Goal: Transaction & Acquisition: Download file/media

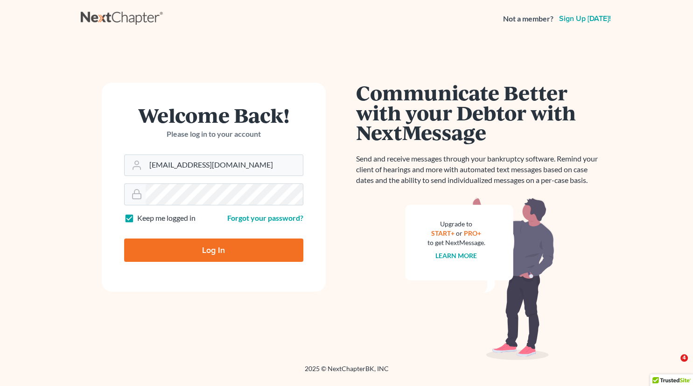
click at [206, 250] on input "Log In" at bounding box center [213, 249] width 179 height 23
type input "Thinking..."
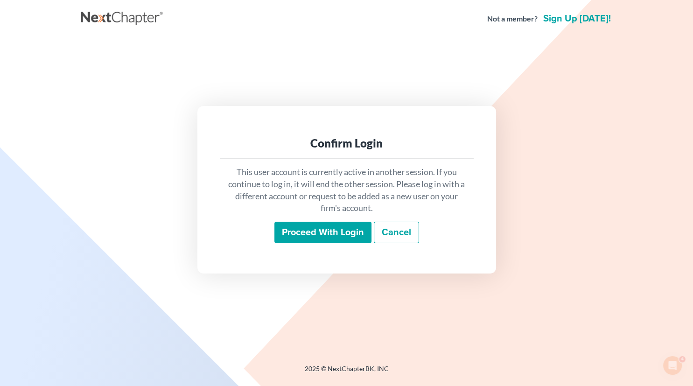
click at [324, 233] on input "Proceed with login" at bounding box center [322, 232] width 97 height 21
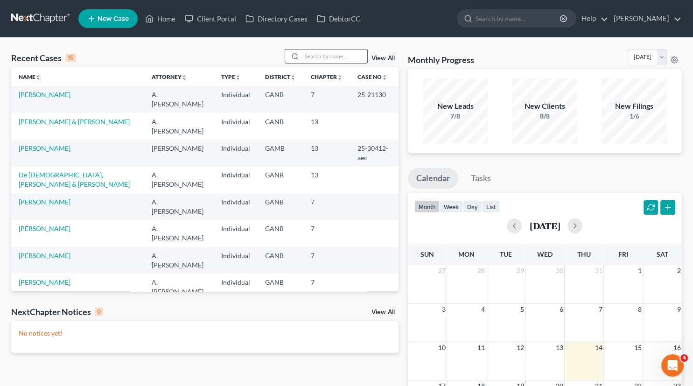
click at [322, 57] on input "search" at bounding box center [334, 56] width 65 height 14
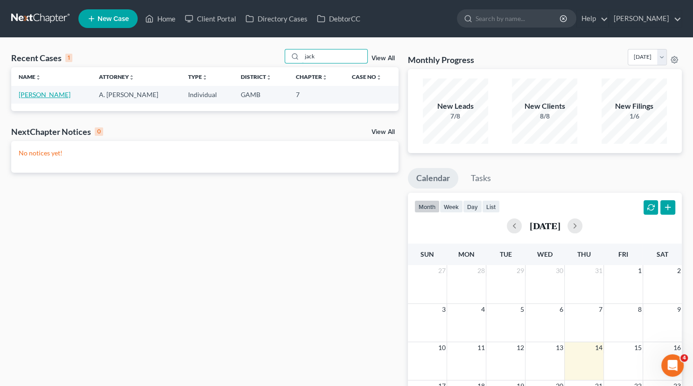
type input "jack"
click at [70, 94] on link "Jackson-Price, Dora" at bounding box center [45, 94] width 52 height 8
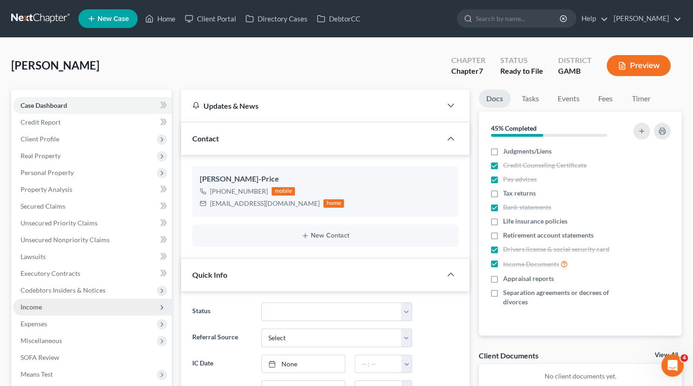
click at [44, 307] on span "Income" at bounding box center [92, 306] width 159 height 17
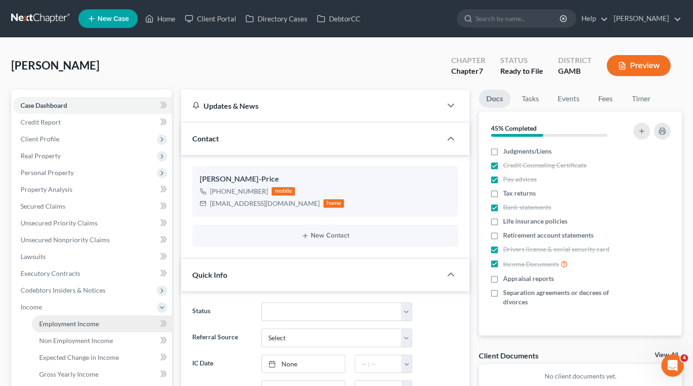
click at [65, 323] on span "Employment Income" at bounding box center [69, 323] width 60 height 8
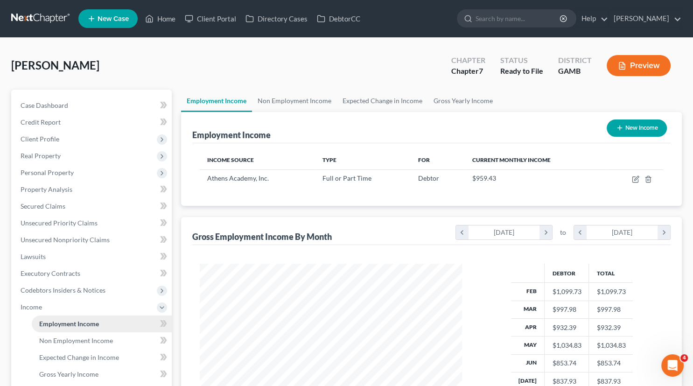
scroll to position [166, 281]
click at [635, 179] on icon "button" at bounding box center [636, 178] width 4 height 4
select select "0"
select select "10"
select select "2"
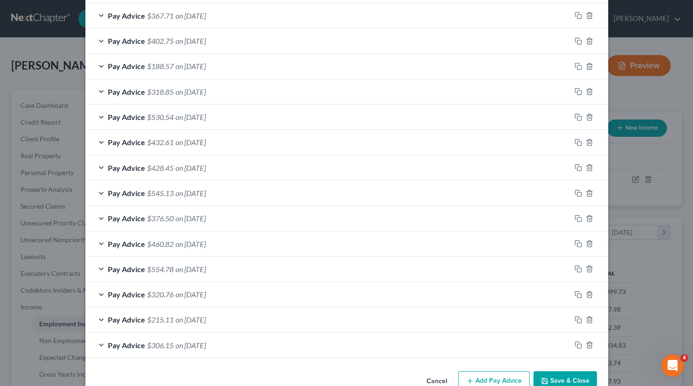
scroll to position [359, 0]
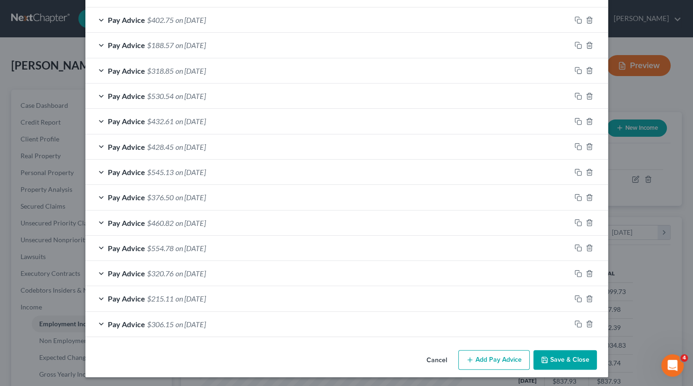
click at [485, 356] on button "Add Pay Advice" at bounding box center [493, 360] width 71 height 20
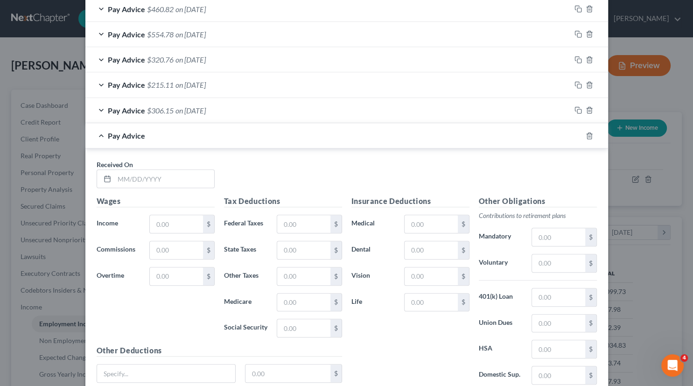
scroll to position [575, 0]
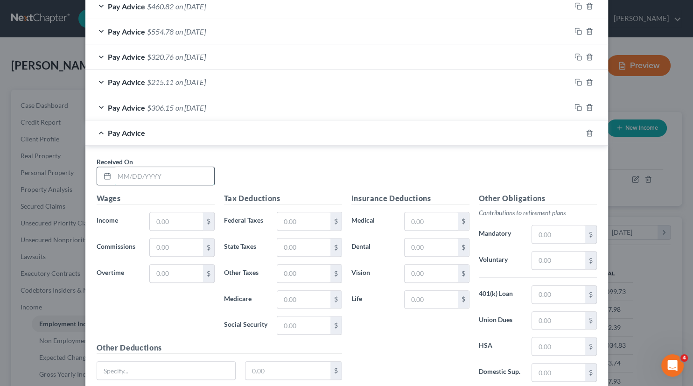
click at [153, 174] on input "text" at bounding box center [164, 176] width 100 height 18
type input "08/01/2025"
type input "579.19"
type input "8.39"
type input "35.85"
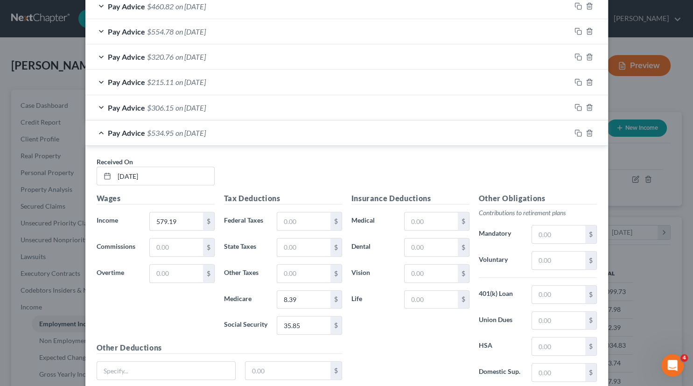
scroll to position [646, 0]
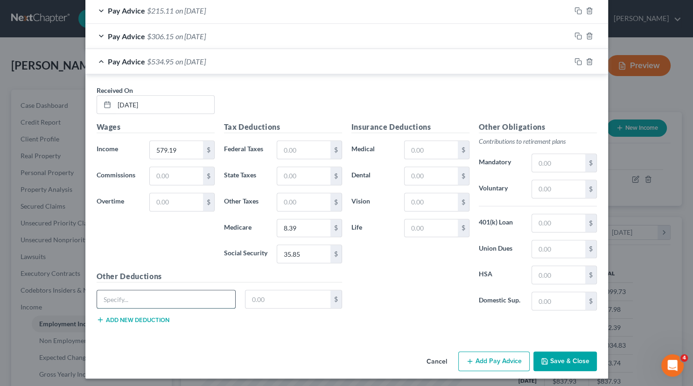
click at [159, 293] on input "text" at bounding box center [166, 299] width 139 height 18
type input "Garnishment"
type input "133.49"
click at [304, 249] on input "35.85" at bounding box center [303, 254] width 53 height 18
click at [286, 296] on input "133.49" at bounding box center [287, 299] width 85 height 18
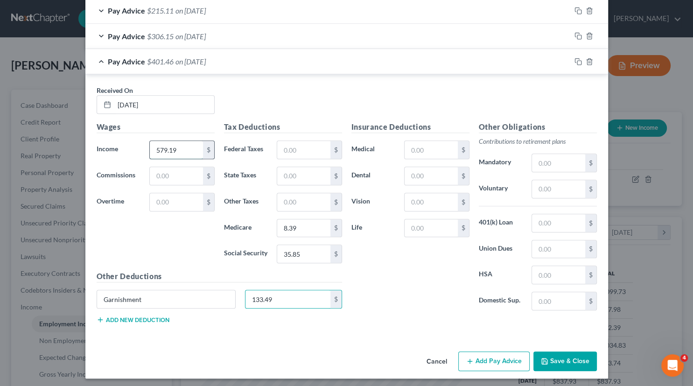
click at [182, 145] on input "579.19" at bounding box center [176, 150] width 53 height 18
click at [183, 151] on input "579.19" at bounding box center [176, 150] width 53 height 18
type input "578.19"
click at [562, 356] on button "Save & Close" at bounding box center [564, 361] width 63 height 20
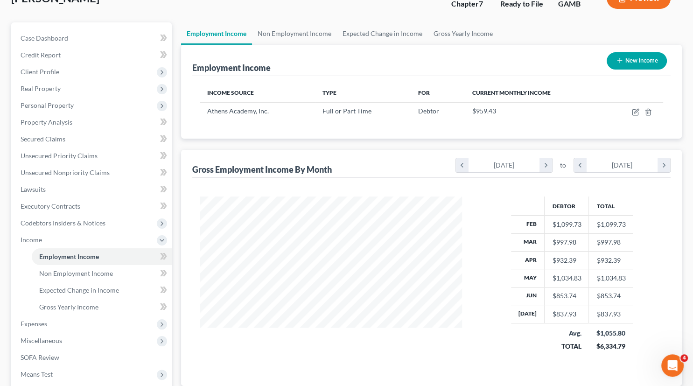
scroll to position [69, 0]
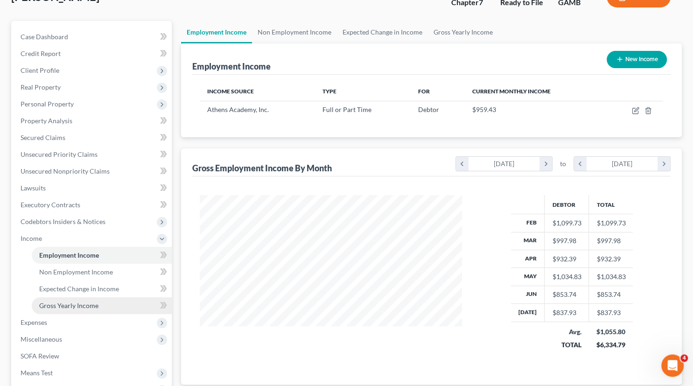
click at [66, 301] on span "Gross Yearly Income" at bounding box center [68, 305] width 59 height 8
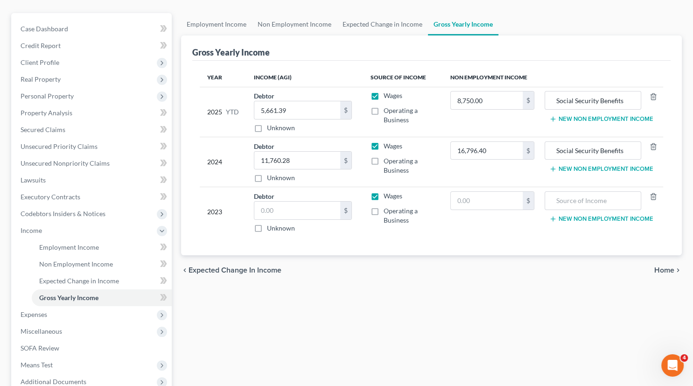
scroll to position [77, 0]
drag, startPoint x: 290, startPoint y: 108, endPoint x: 250, endPoint y: 103, distance: 40.5
click at [254, 103] on input "5,661.39" at bounding box center [297, 110] width 86 height 18
drag, startPoint x: 291, startPoint y: 107, endPoint x: 238, endPoint y: 99, distance: 53.3
click at [254, 101] on input "5,661.39" at bounding box center [297, 110] width 86 height 18
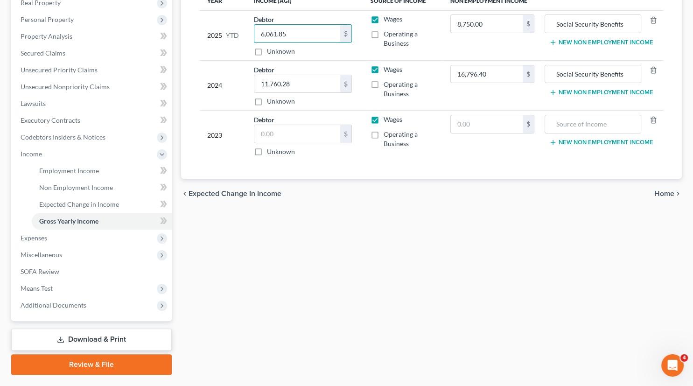
scroll to position [176, 0]
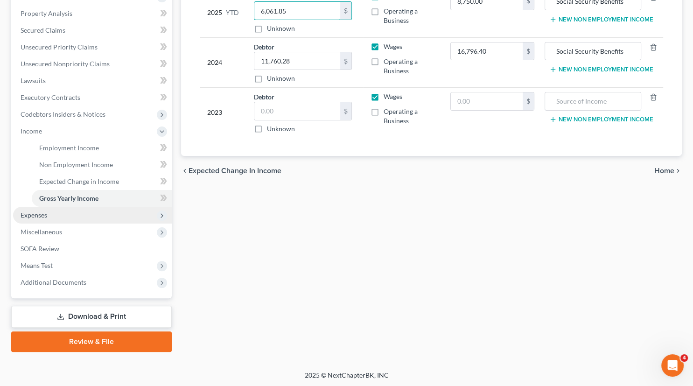
type input "6,061.85"
click at [34, 215] on span "Expenses" at bounding box center [34, 215] width 27 height 8
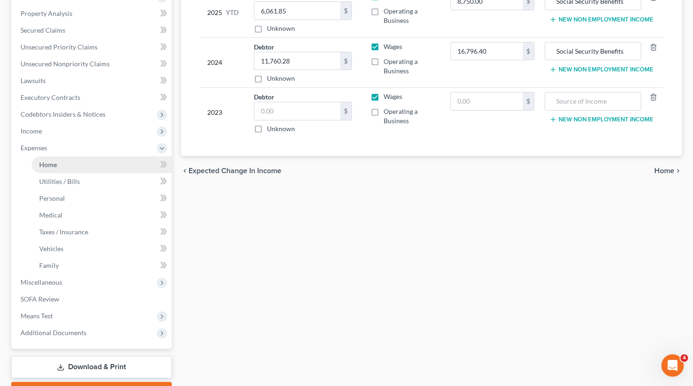
click at [49, 166] on span "Home" at bounding box center [48, 164] width 18 height 8
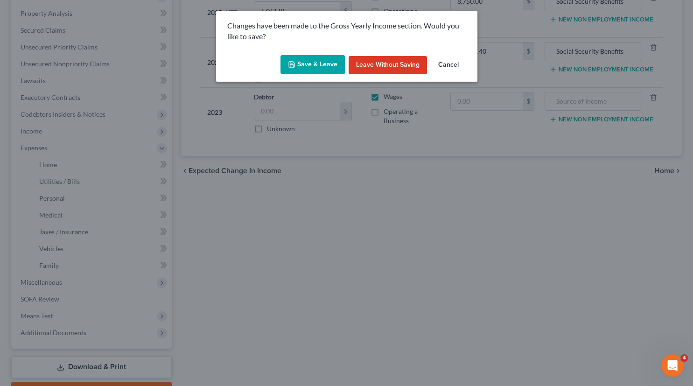
click at [312, 66] on button "Save & Leave" at bounding box center [312, 65] width 64 height 20
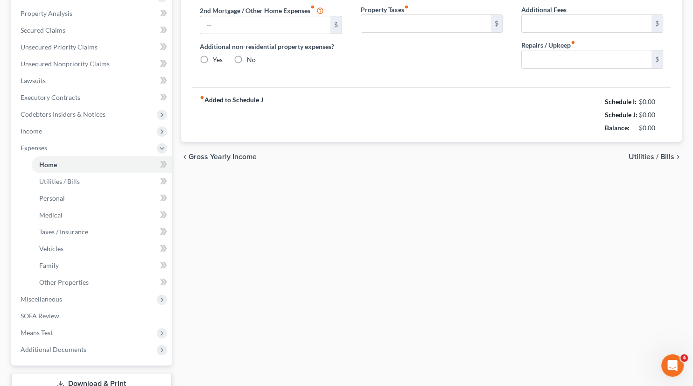
type input "560.00"
type input "0.00"
radio input "true"
type input "30.00"
type input "0.00"
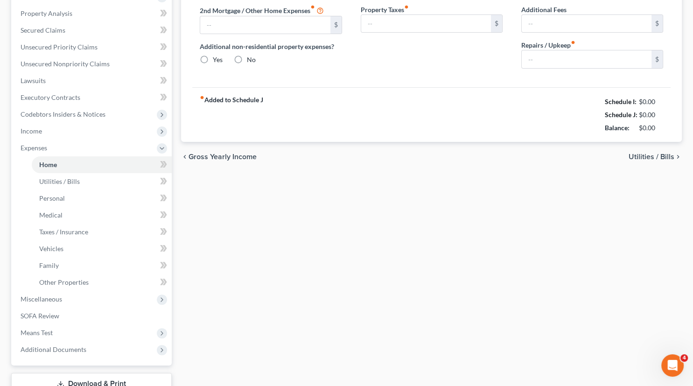
type input "0.00"
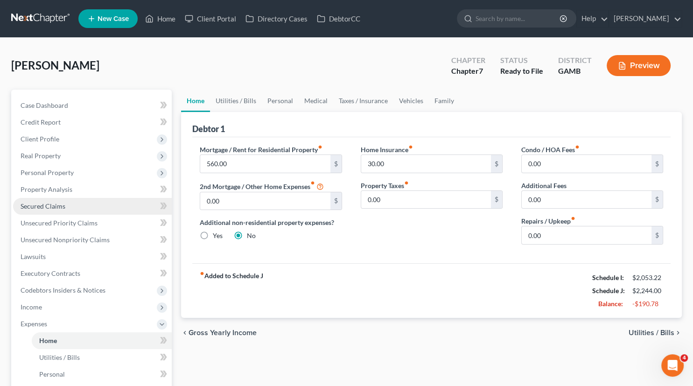
click at [55, 202] on span "Secured Claims" at bounding box center [43, 206] width 45 height 8
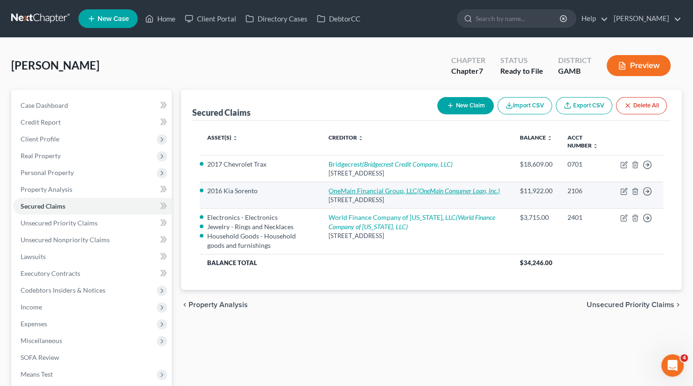
click at [370, 189] on link "OneMain Financial Group, LLC (OneMain Consumer Loan, Inc.)" at bounding box center [413, 191] width 171 height 8
select select "15"
select select "8"
select select "0"
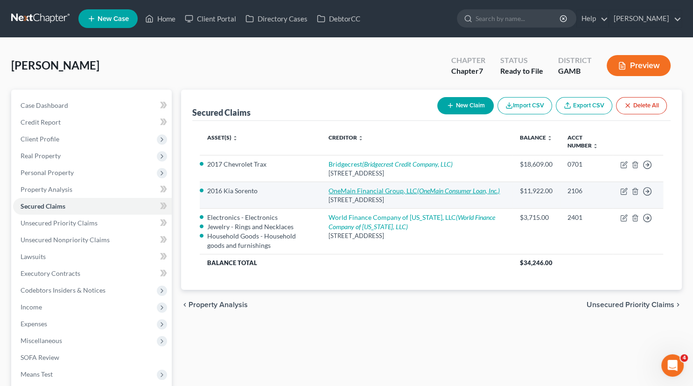
select select "0"
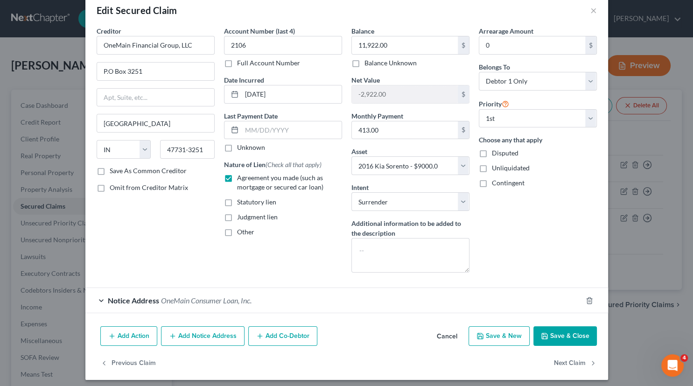
scroll to position [21, 0]
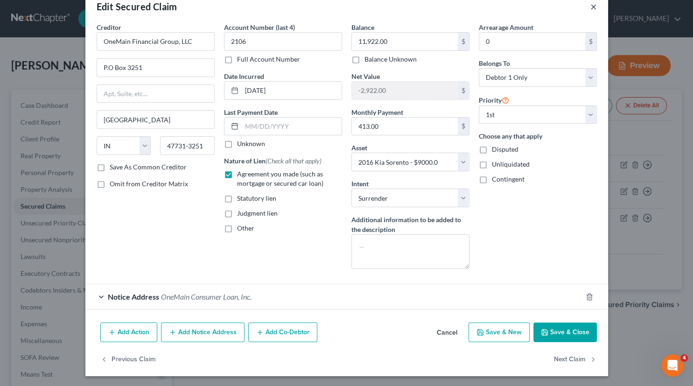
click at [594, 8] on button "×" at bounding box center [593, 6] width 7 height 11
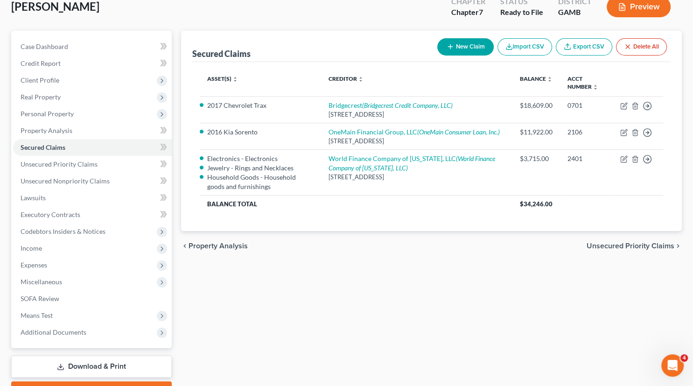
scroll to position [109, 0]
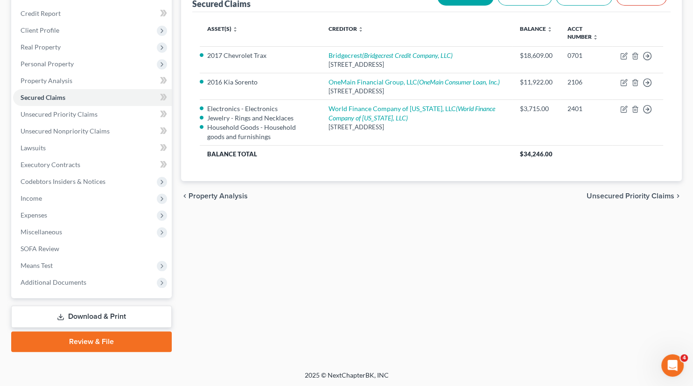
click at [101, 313] on link "Download & Print" at bounding box center [91, 316] width 160 height 22
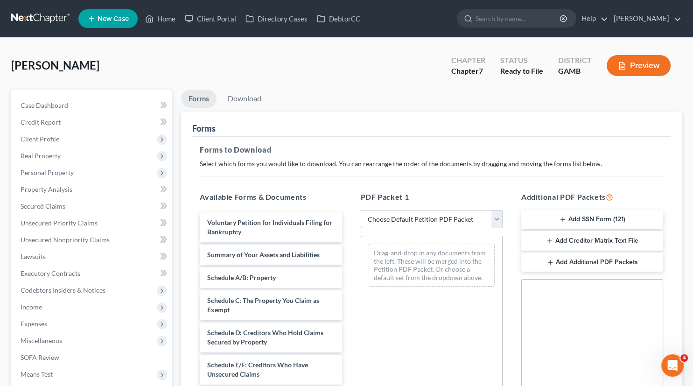
click at [361, 210] on select "Choose Default Petition PDF Packet Complete Bankruptcy Petition (all forms and …" at bounding box center [432, 219] width 142 height 19
select select "0"
click option "Complete Bankruptcy Petition (all forms and schedules)" at bounding box center [0, 0] width 0 height 0
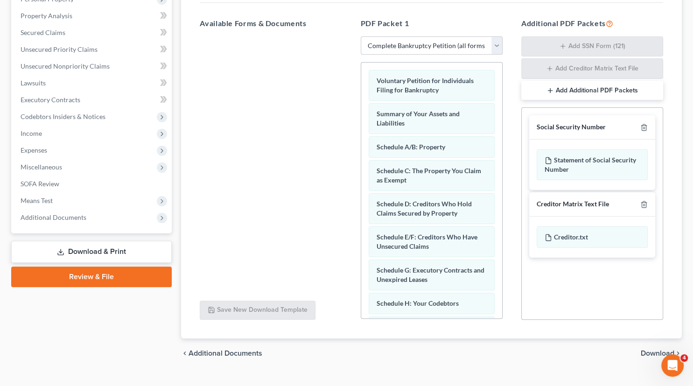
scroll to position [190, 0]
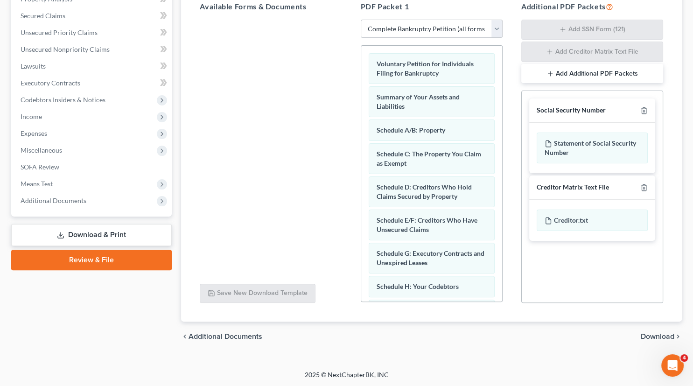
click at [654, 338] on span "Download" at bounding box center [657, 336] width 34 height 7
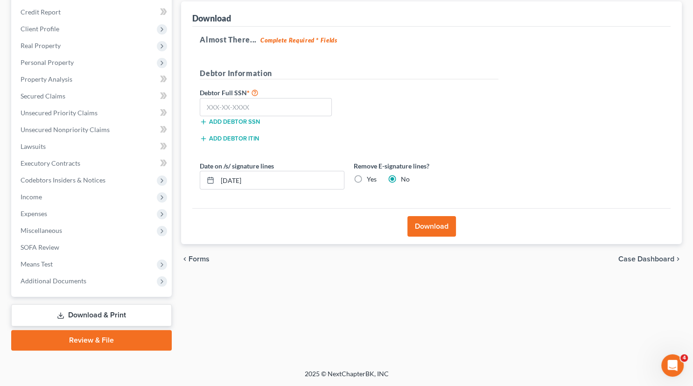
scroll to position [109, 0]
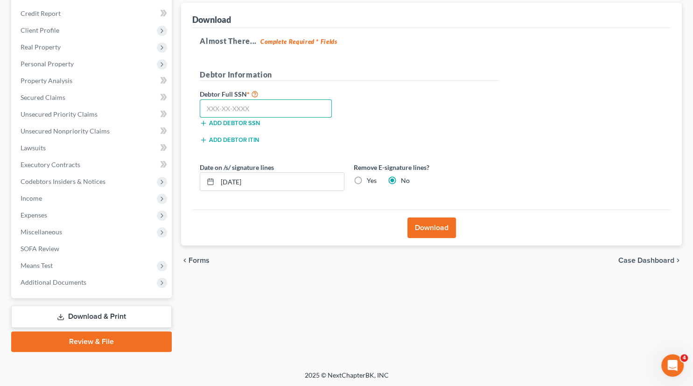
click at [247, 104] on input "text" at bounding box center [266, 108] width 132 height 19
type input "258-90-3176"
click at [431, 226] on button "Download" at bounding box center [431, 227] width 49 height 21
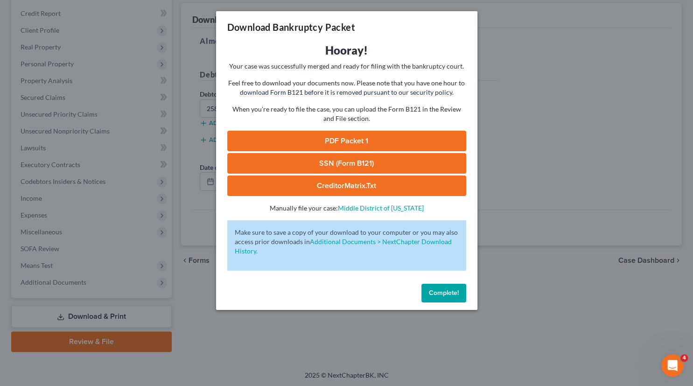
click at [365, 159] on link "SSN (Form B121)" at bounding box center [346, 163] width 239 height 21
click at [332, 183] on link "CreditorMatrix.txt" at bounding box center [346, 185] width 239 height 21
click at [359, 139] on link "PDF Packet 1" at bounding box center [346, 141] width 239 height 21
